Goal: Task Accomplishment & Management: Complete application form

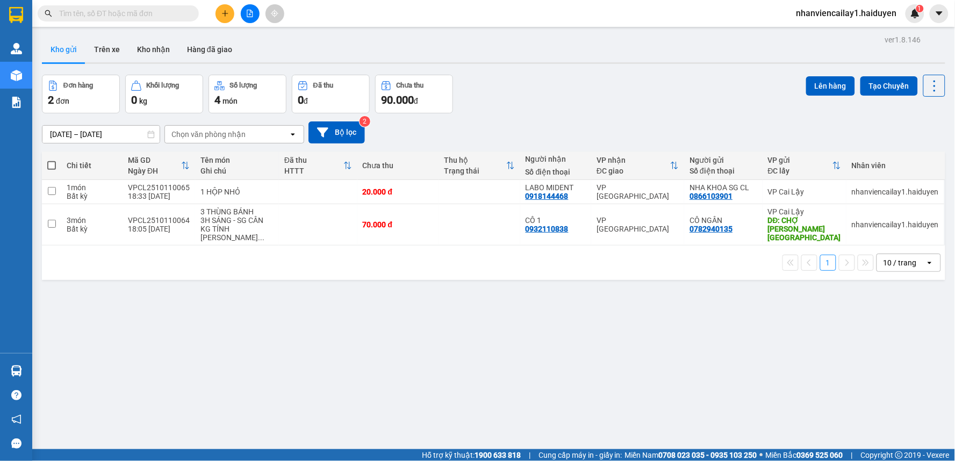
scroll to position [49, 0]
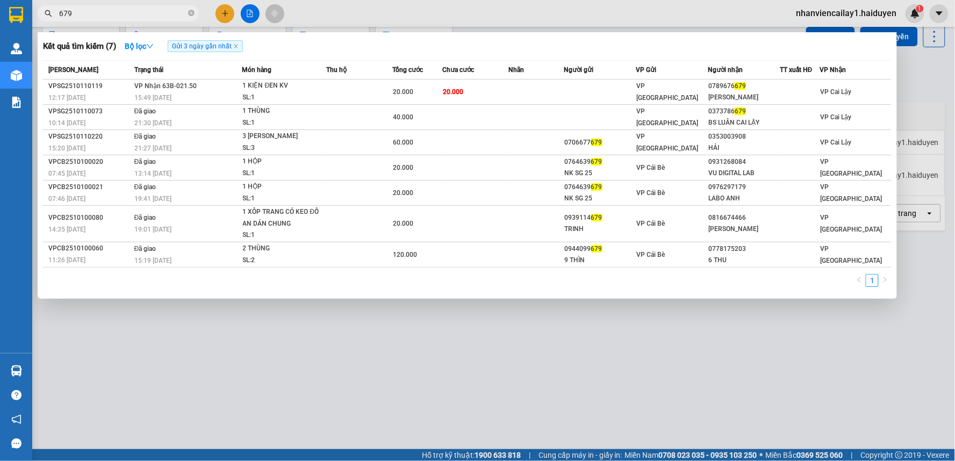
click at [111, 9] on input "679" at bounding box center [122, 14] width 127 height 12
click at [127, 9] on input "679" at bounding box center [122, 14] width 127 height 12
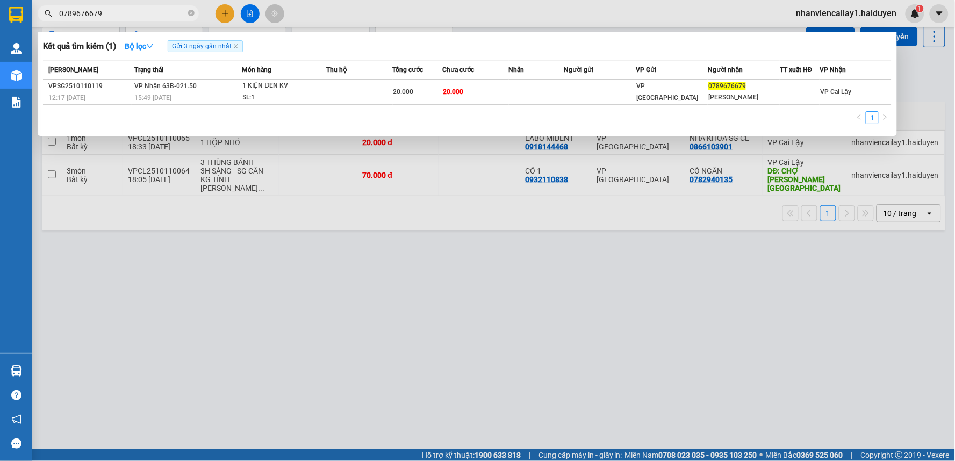
type input "0789676679"
click at [659, 318] on div at bounding box center [477, 230] width 955 height 461
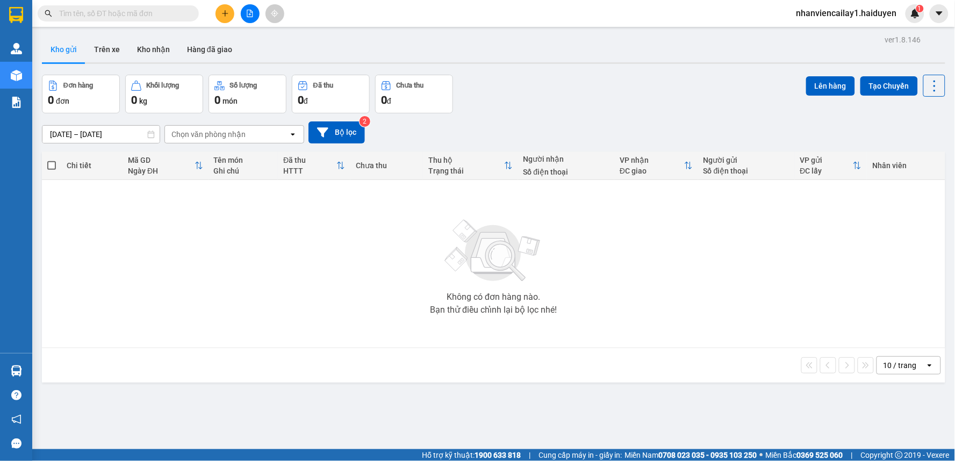
click at [133, 14] on input "text" at bounding box center [122, 14] width 127 height 12
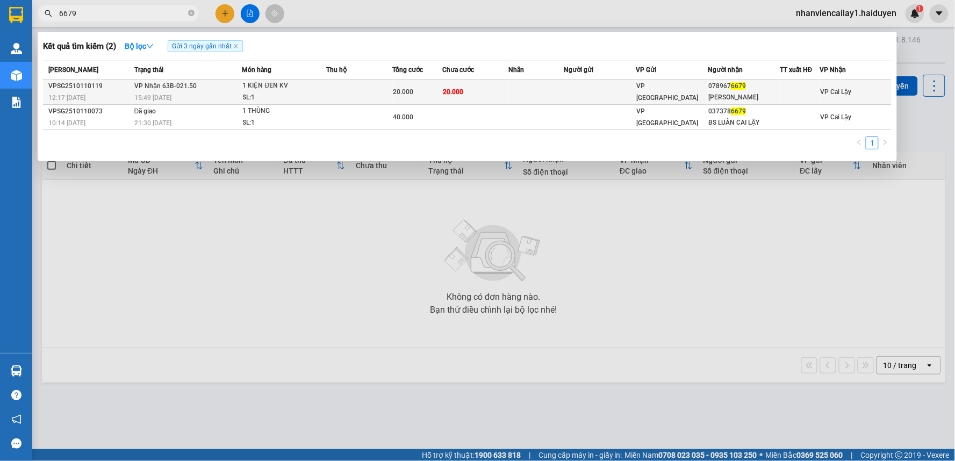
type input "6679"
click at [551, 87] on td at bounding box center [536, 92] width 55 height 25
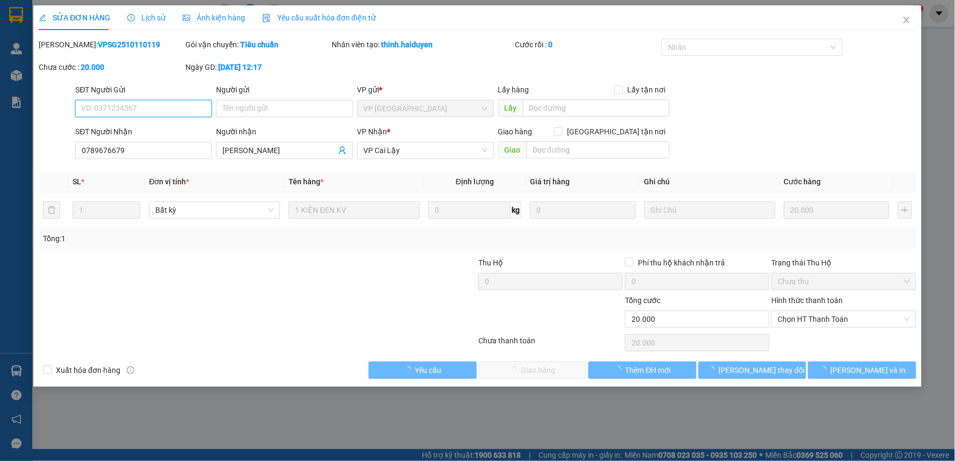
type input "0789676679"
type input "MINH HẢI"
type input "0"
type input "20.000"
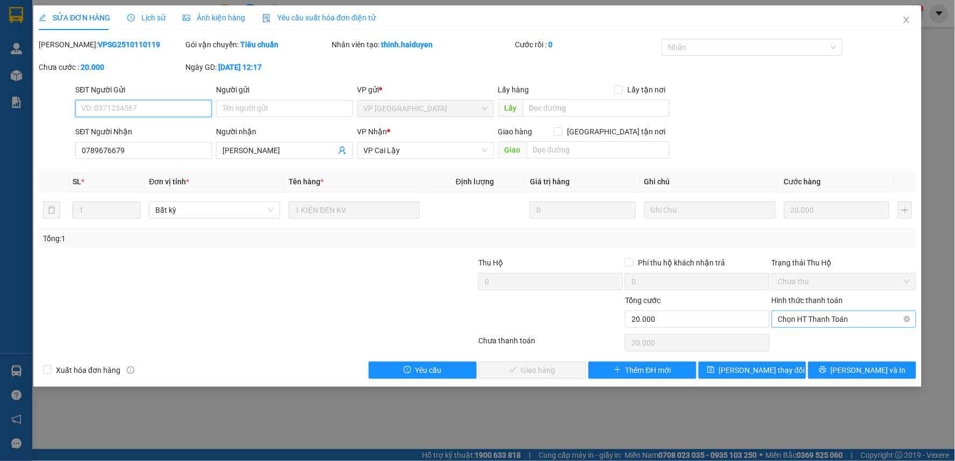
click at [822, 321] on span "Chọn HT Thanh Toán" at bounding box center [844, 319] width 132 height 16
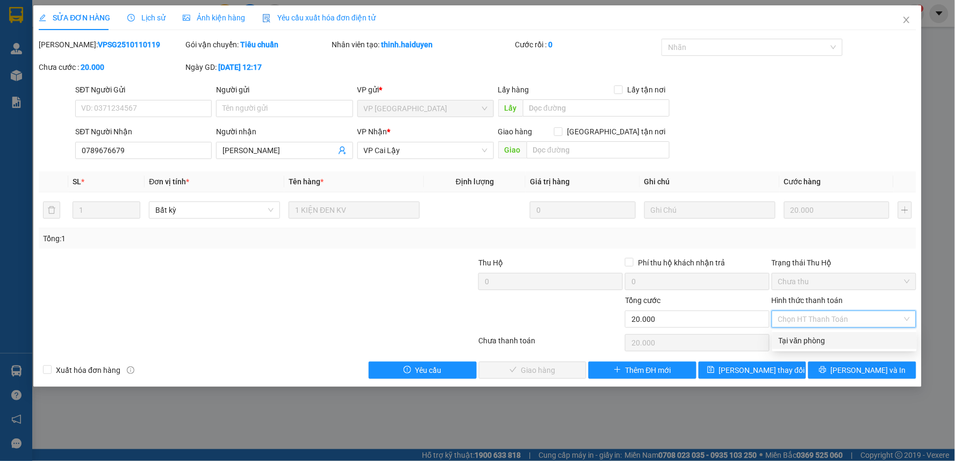
drag, startPoint x: 822, startPoint y: 341, endPoint x: 686, endPoint y: 347, distance: 136.1
click at [819, 341] on div "Tại văn phòng" at bounding box center [845, 341] width 132 height 12
type input "0"
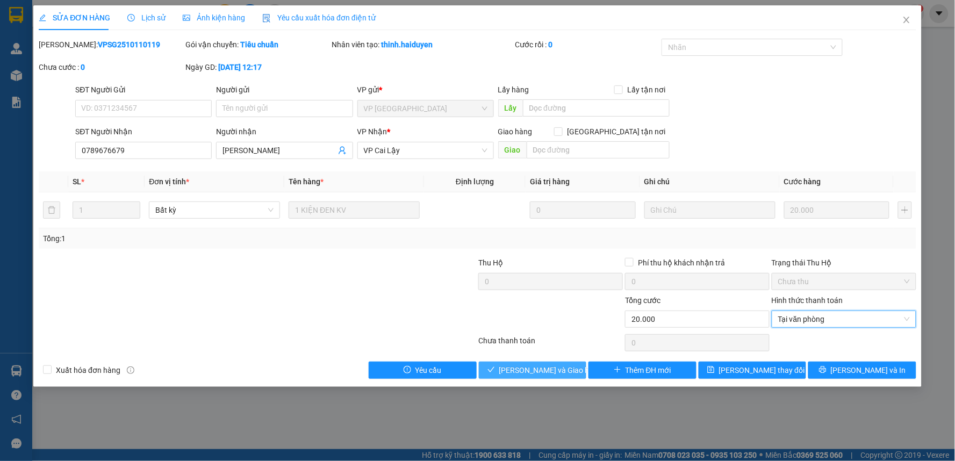
click at [563, 371] on span "Lưu và Giao hàng" at bounding box center [550, 370] width 103 height 12
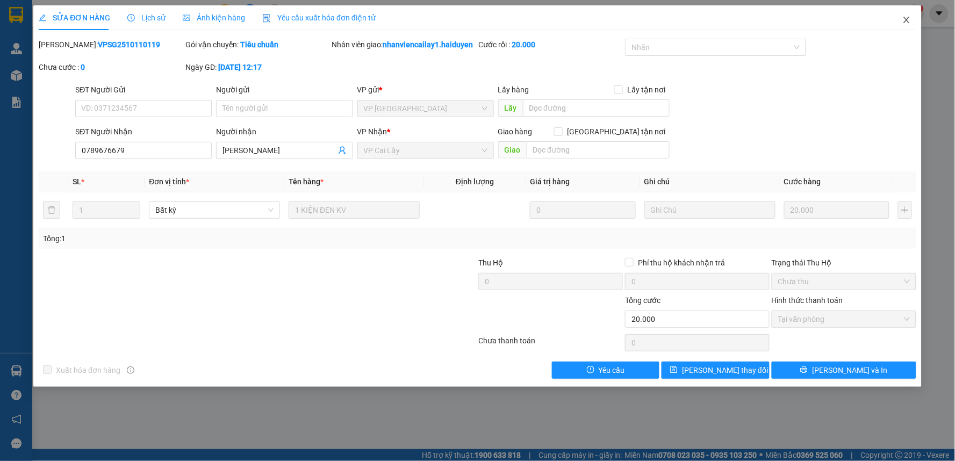
click at [905, 19] on icon "close" at bounding box center [906, 20] width 6 height 6
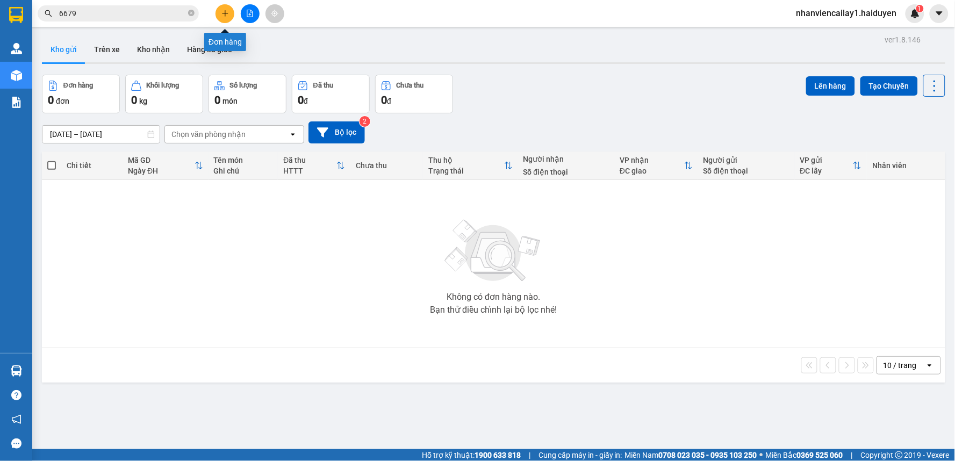
click at [224, 12] on icon "plus" at bounding box center [225, 14] width 8 height 8
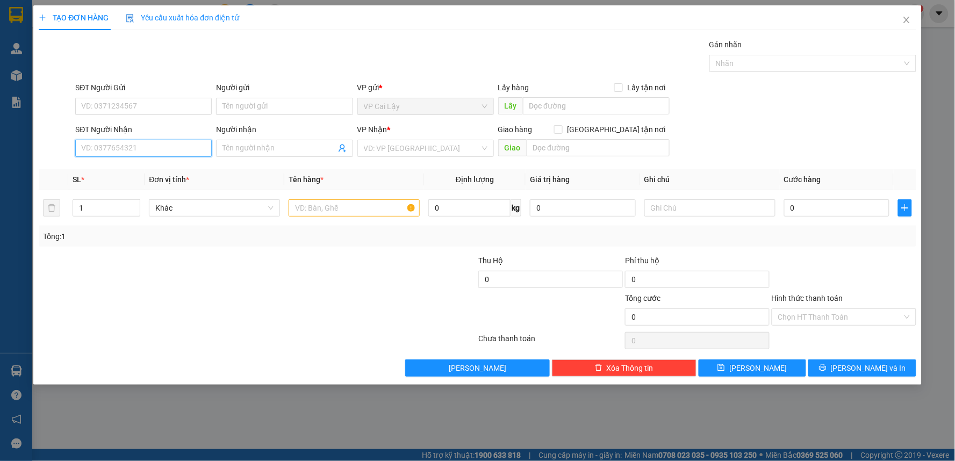
click at [157, 148] on input "SĐT Người Nhận" at bounding box center [143, 148] width 136 height 17
click at [156, 109] on input "SĐT Người Gửi" at bounding box center [143, 106] width 136 height 17
type input "0349190657"
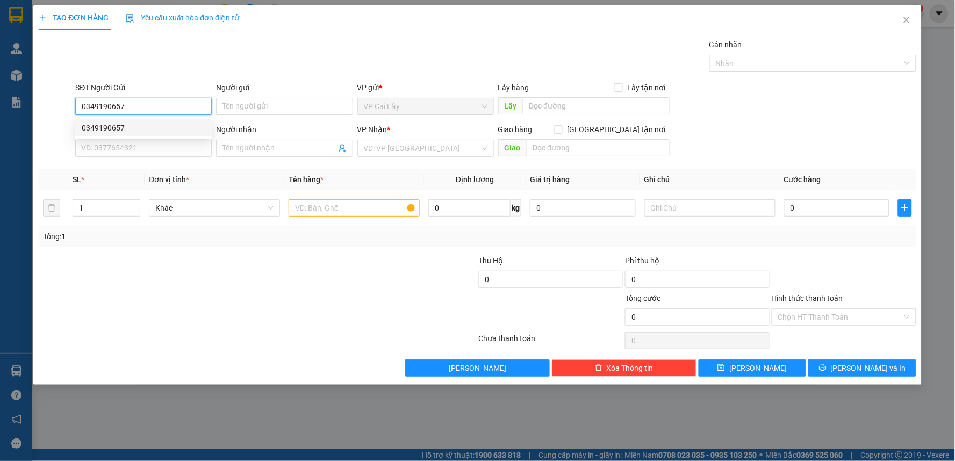
click at [156, 129] on div "0349190657" at bounding box center [144, 128] width 124 height 12
type input "0936463600"
type input "CƯỜNG"
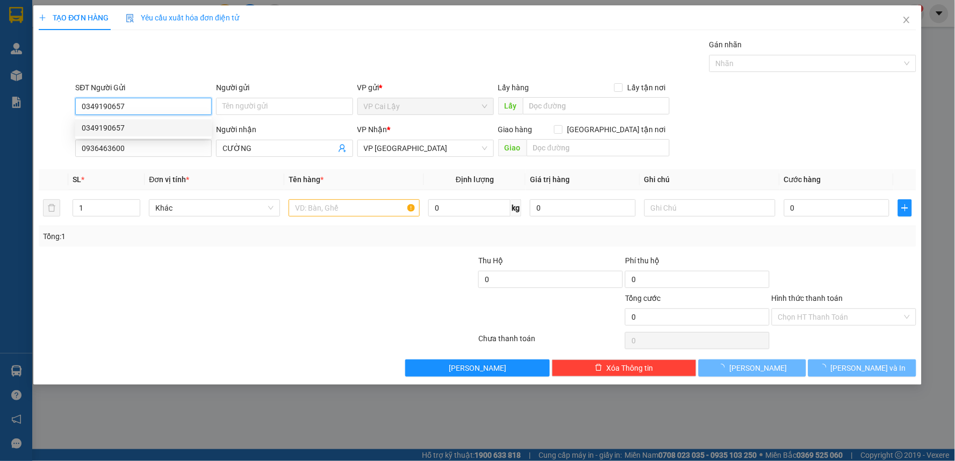
type input "90.000"
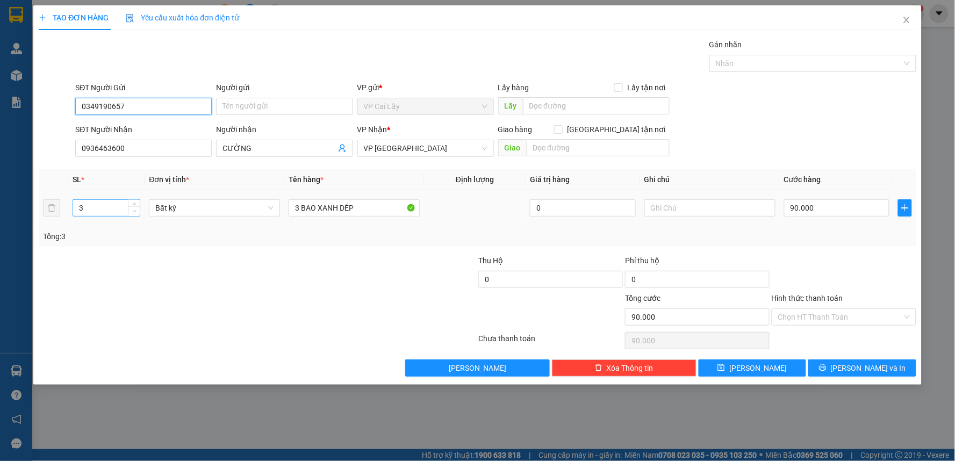
type input "0349190657"
click at [132, 213] on span "down" at bounding box center [134, 211] width 6 height 6
type input "1"
click at [132, 213] on span "down" at bounding box center [134, 211] width 6 height 6
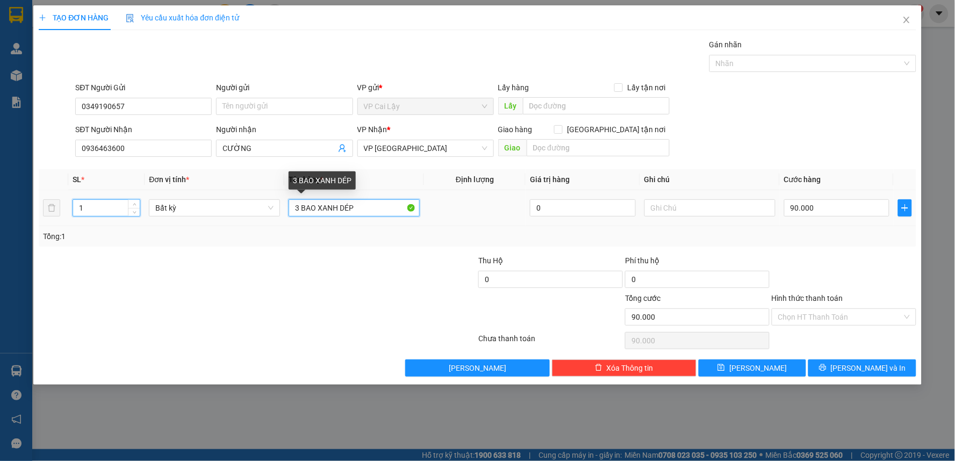
click at [300, 206] on input "3 BAO XANH DÉP" at bounding box center [354, 207] width 131 height 17
type input "3BAO XANH DÉP"
type input "0"
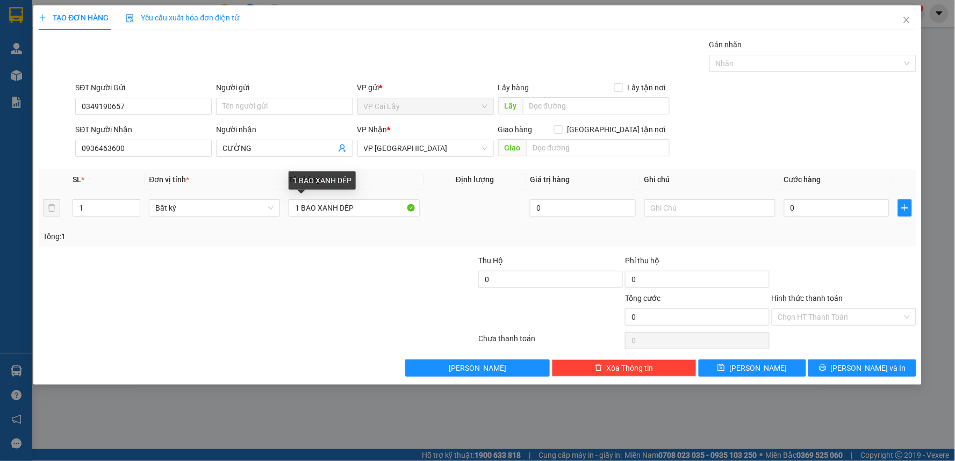
click at [390, 221] on td "1 BAO XANH DÉP" at bounding box center [354, 208] width 140 height 36
click at [382, 210] on input "1 BAO XANH DÉP" at bounding box center [354, 207] width 131 height 17
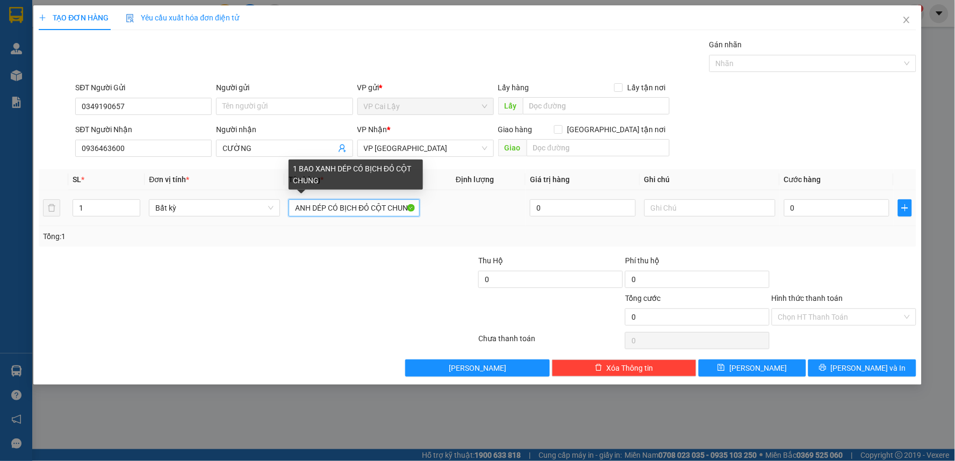
scroll to position [0, 30]
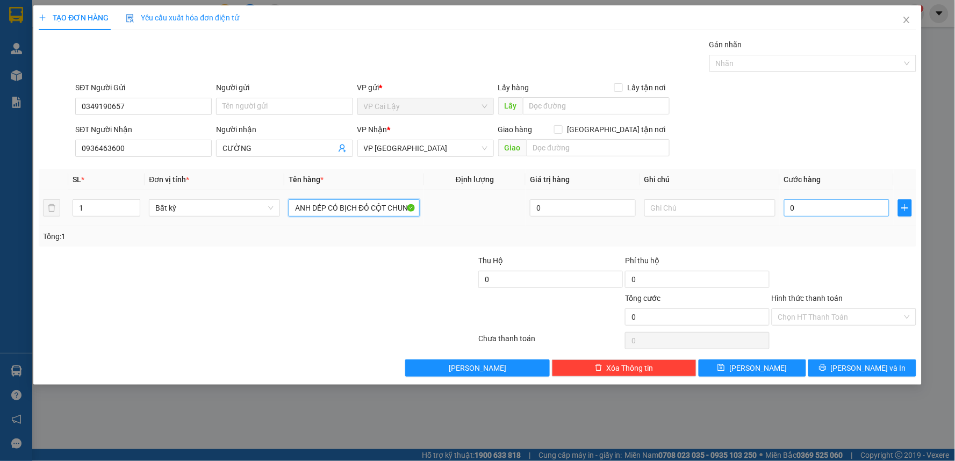
type input "1 BAO XANH DÉP CÓ BỊCH ĐỎ CỘT CHUNG"
click at [818, 216] on input "0" at bounding box center [837, 207] width 106 height 17
type input "3"
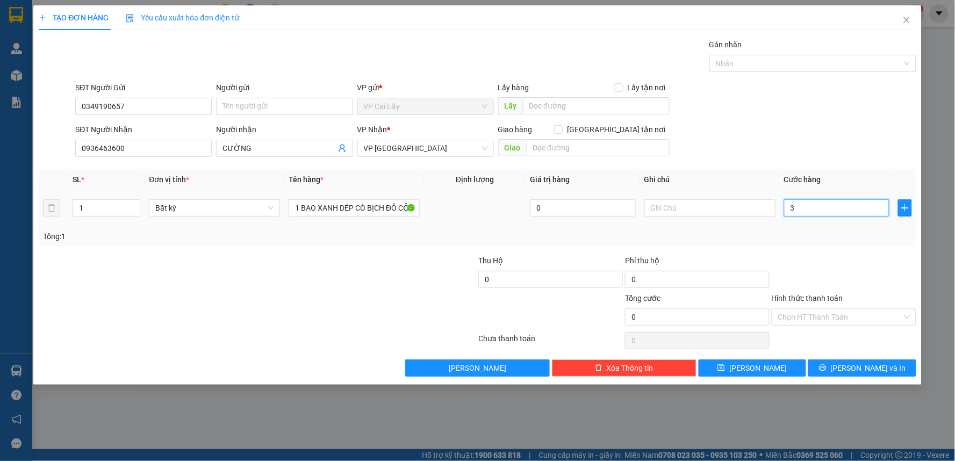
type input "3"
type input "30"
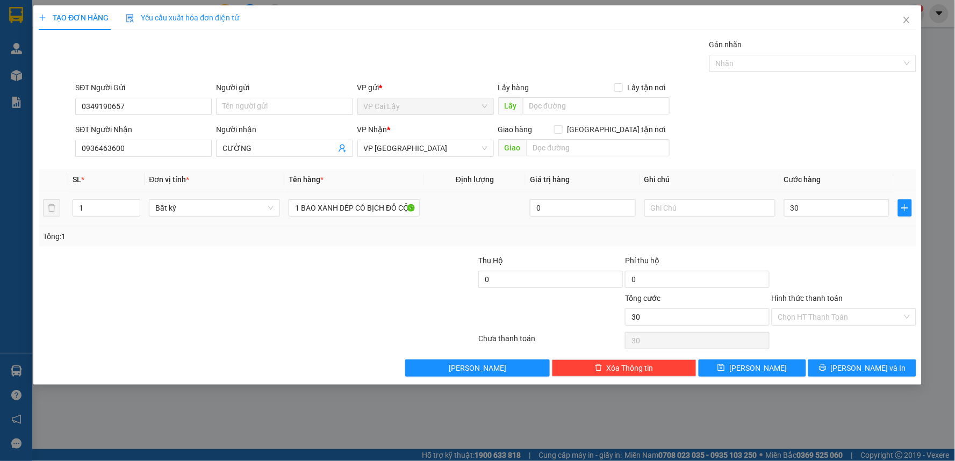
click at [824, 246] on div "Tổng: 1" at bounding box center [477, 236] width 877 height 20
type input "30.000"
click at [880, 373] on span "Lưu và In" at bounding box center [868, 368] width 75 height 12
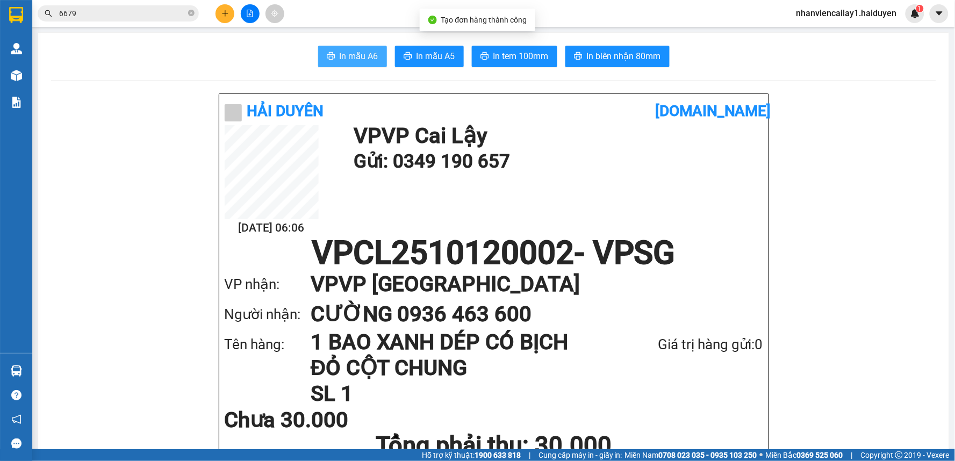
click at [327, 60] on icon "printer" at bounding box center [331, 56] width 9 height 9
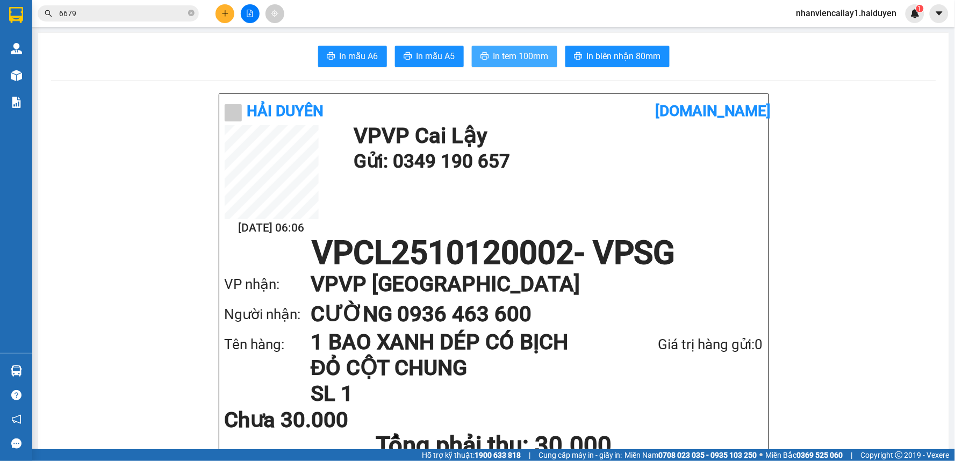
click at [495, 56] on span "In tem 100mm" at bounding box center [520, 55] width 55 height 13
click at [153, 13] on input "6679" at bounding box center [122, 14] width 127 height 12
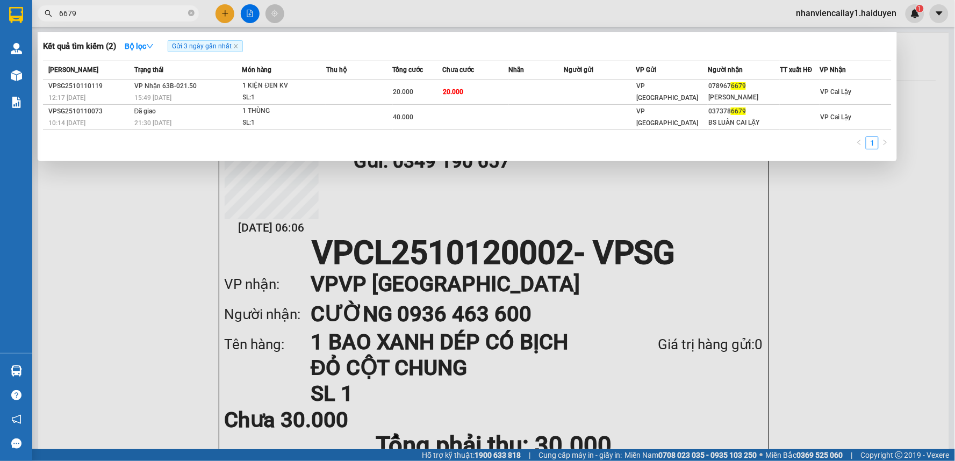
click at [153, 13] on input "6679" at bounding box center [122, 14] width 127 height 12
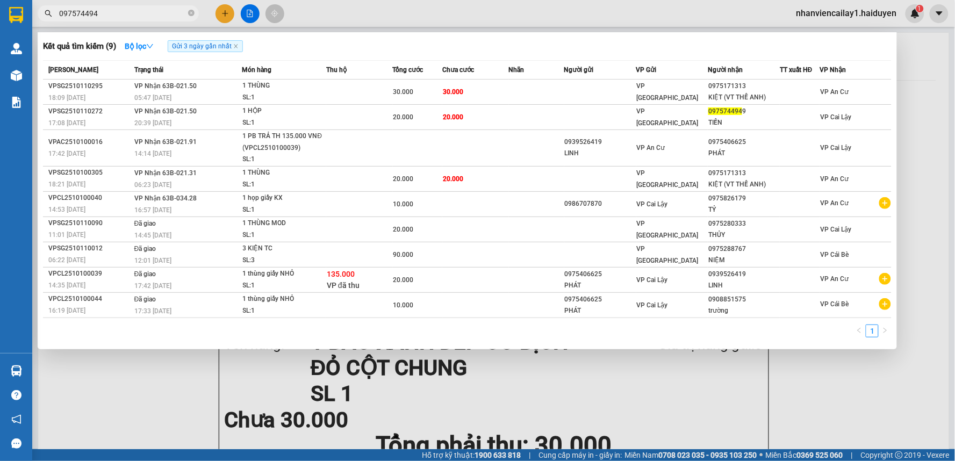
type input "0975744949"
